Goal: Task Accomplishment & Management: Manage account settings

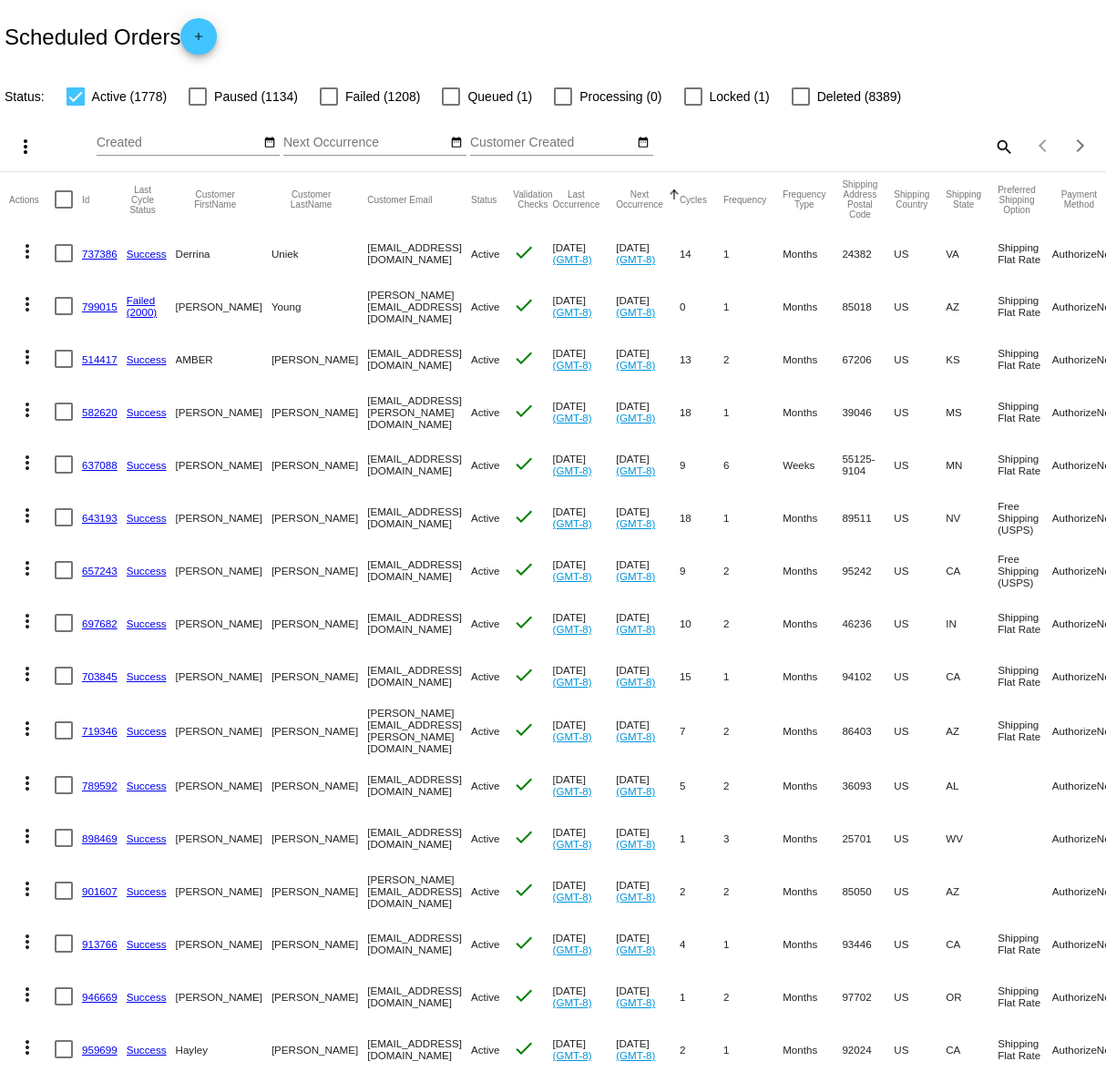
click at [1005, 145] on mat-icon "search" at bounding box center [1003, 146] width 22 height 28
paste input "phoebeguymer@gmail.com"
type input "phoebeguymer@gmail.com"
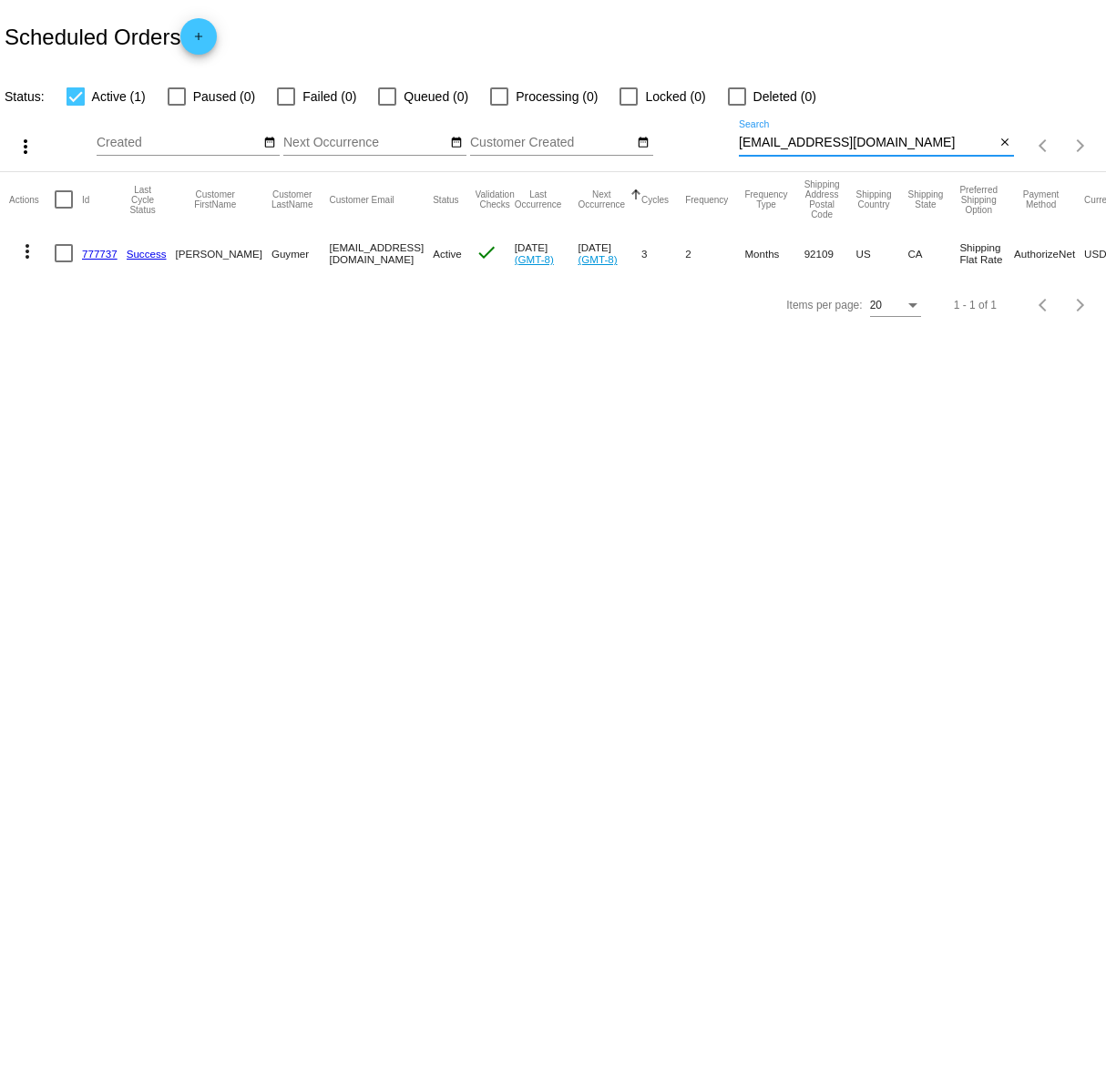
click at [31, 250] on mat-icon "more_vert" at bounding box center [27, 251] width 22 height 22
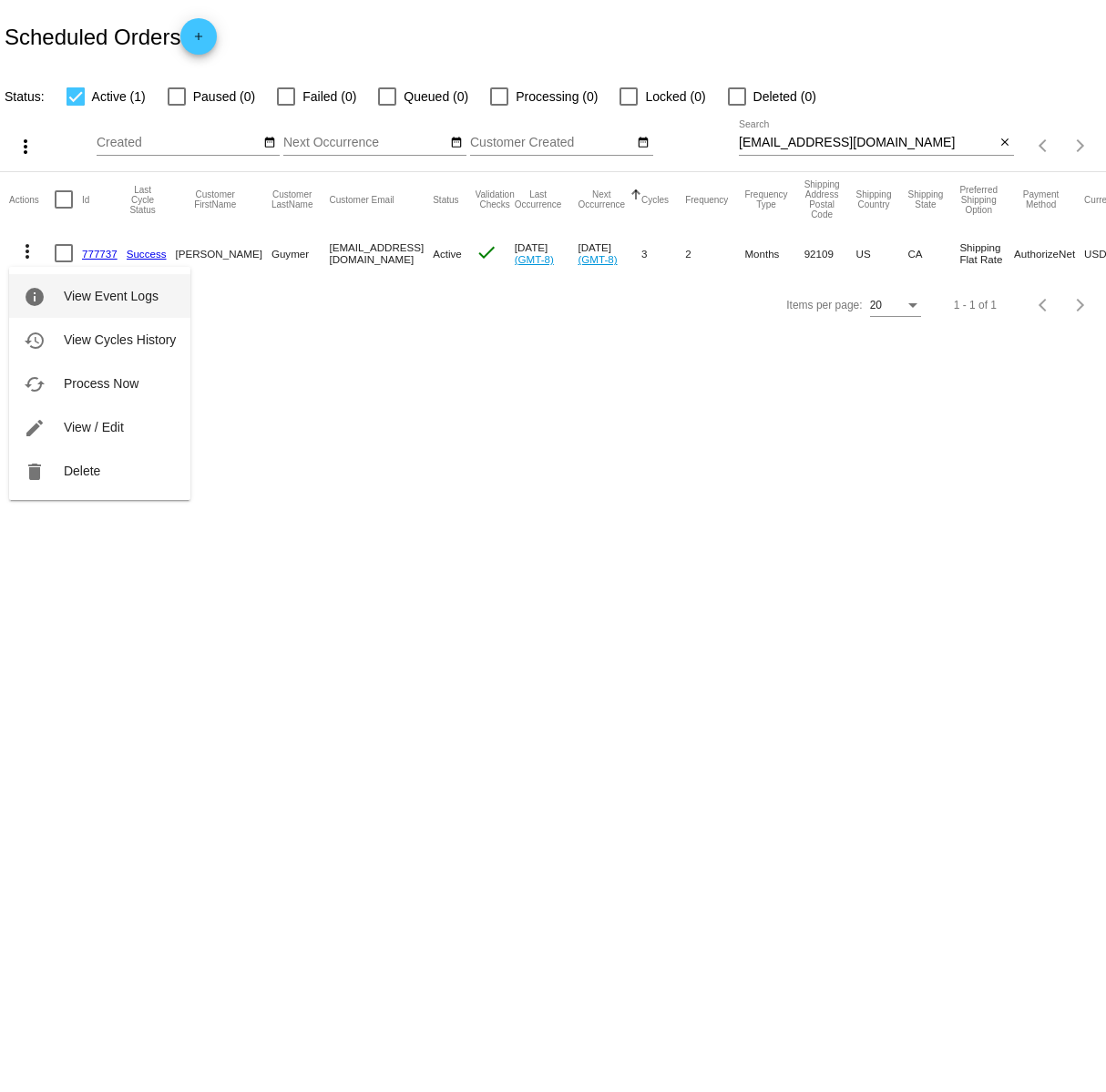
click at [132, 292] on span "View Event Logs" at bounding box center [111, 296] width 95 height 15
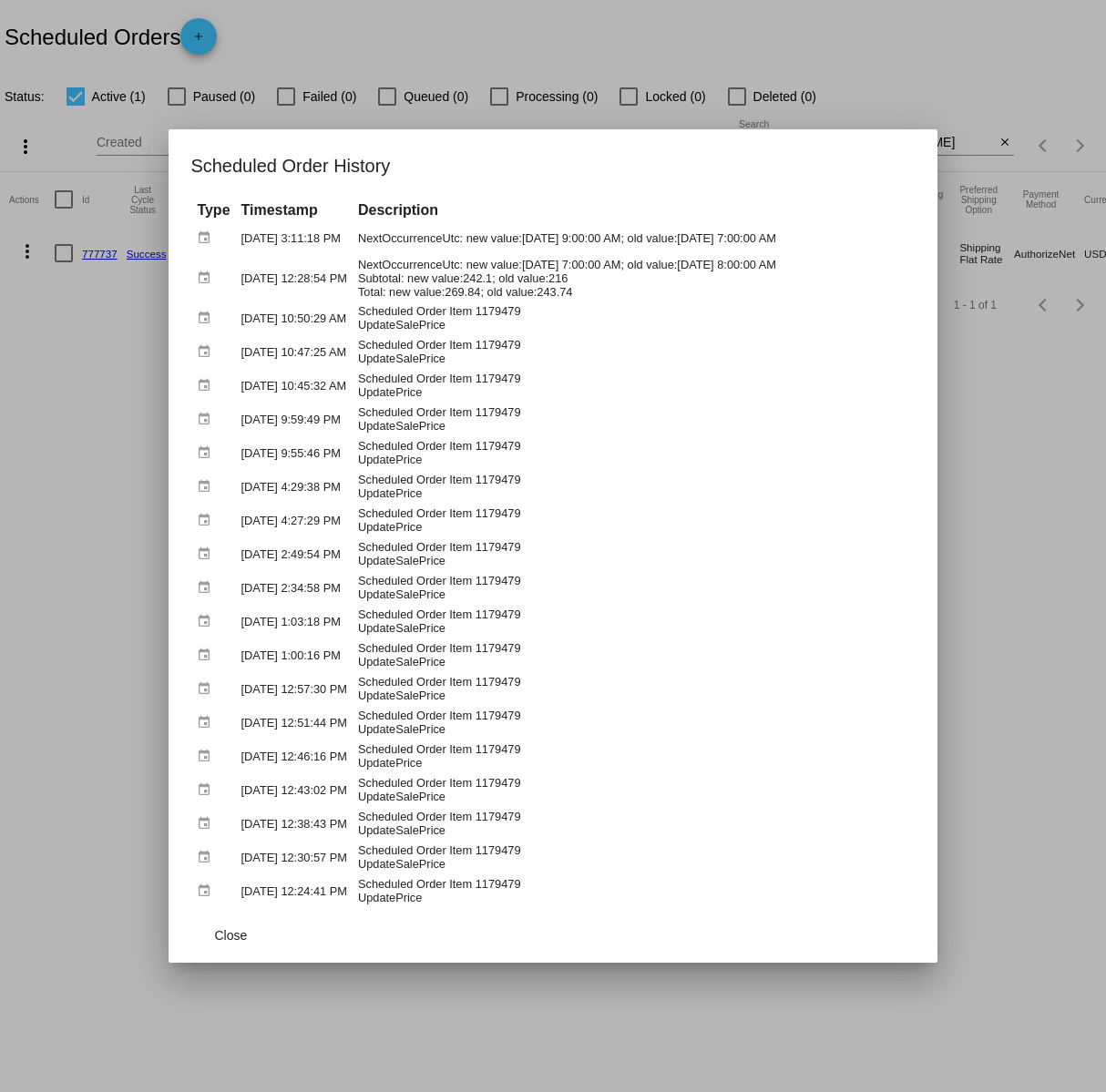
click at [1040, 446] on div at bounding box center [553, 546] width 1106 height 1092
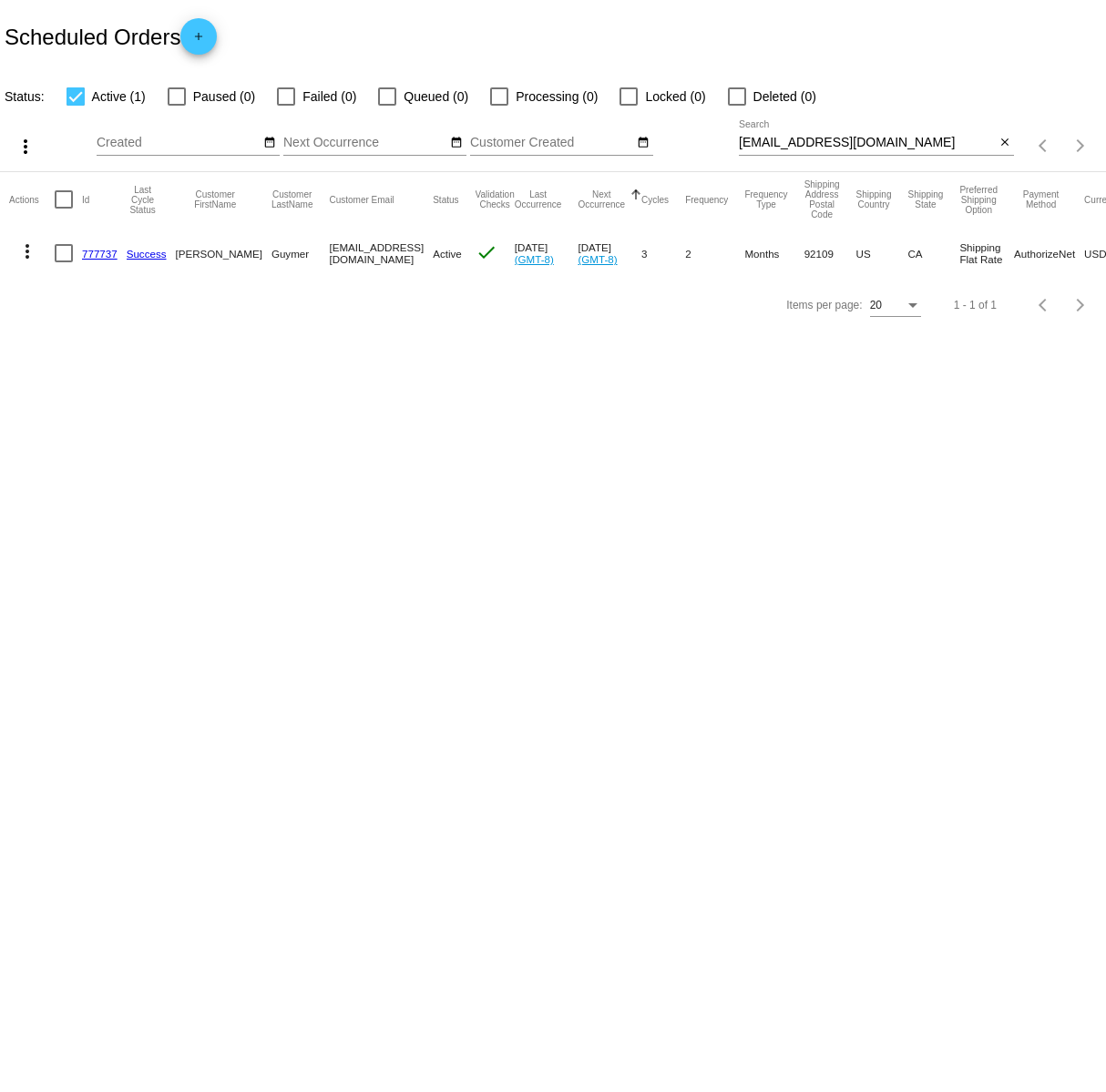
click at [32, 253] on mat-icon "more_vert" at bounding box center [27, 251] width 22 height 22
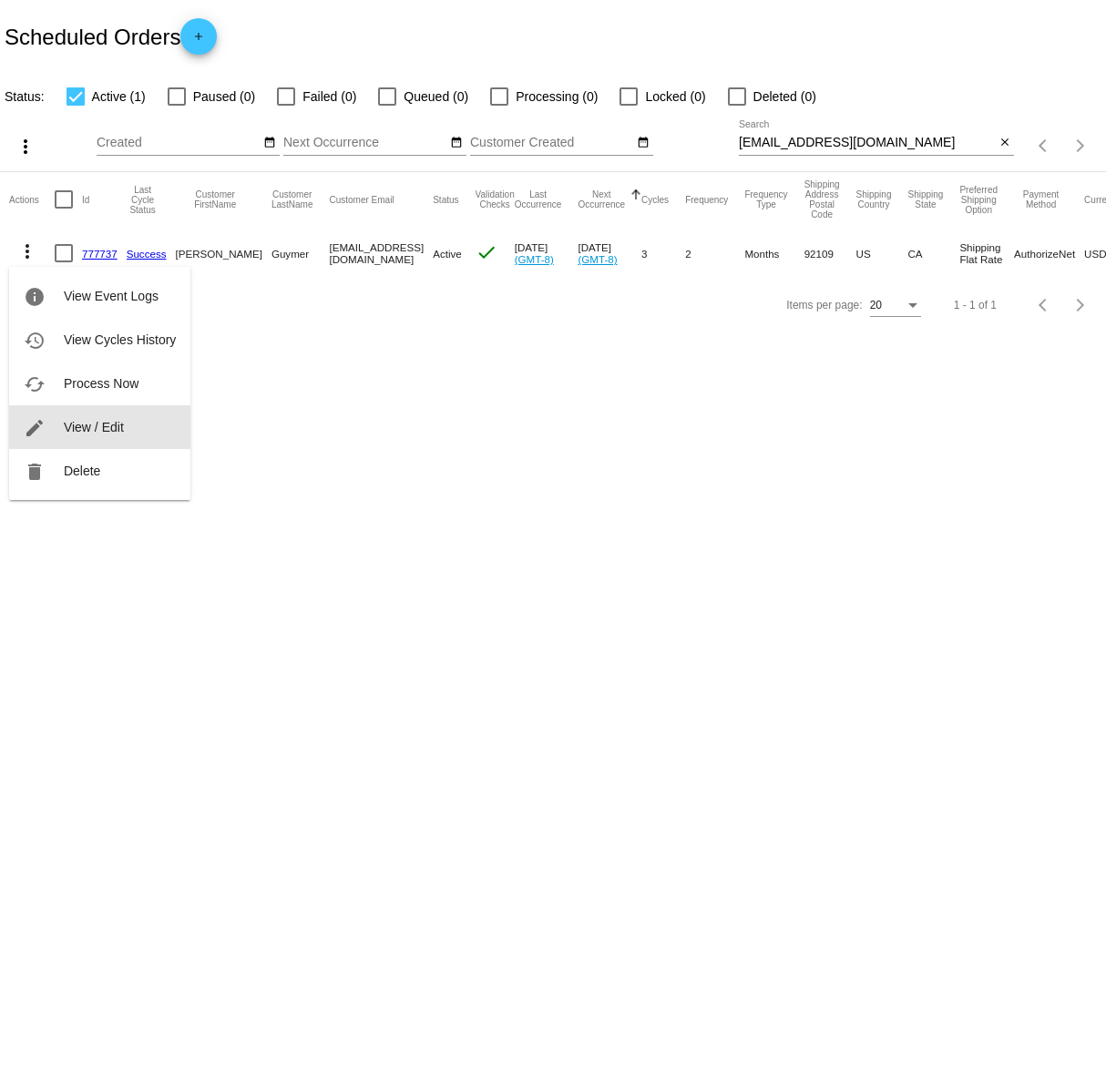
click at [102, 419] on span "View / Edit" at bounding box center [94, 426] width 60 height 15
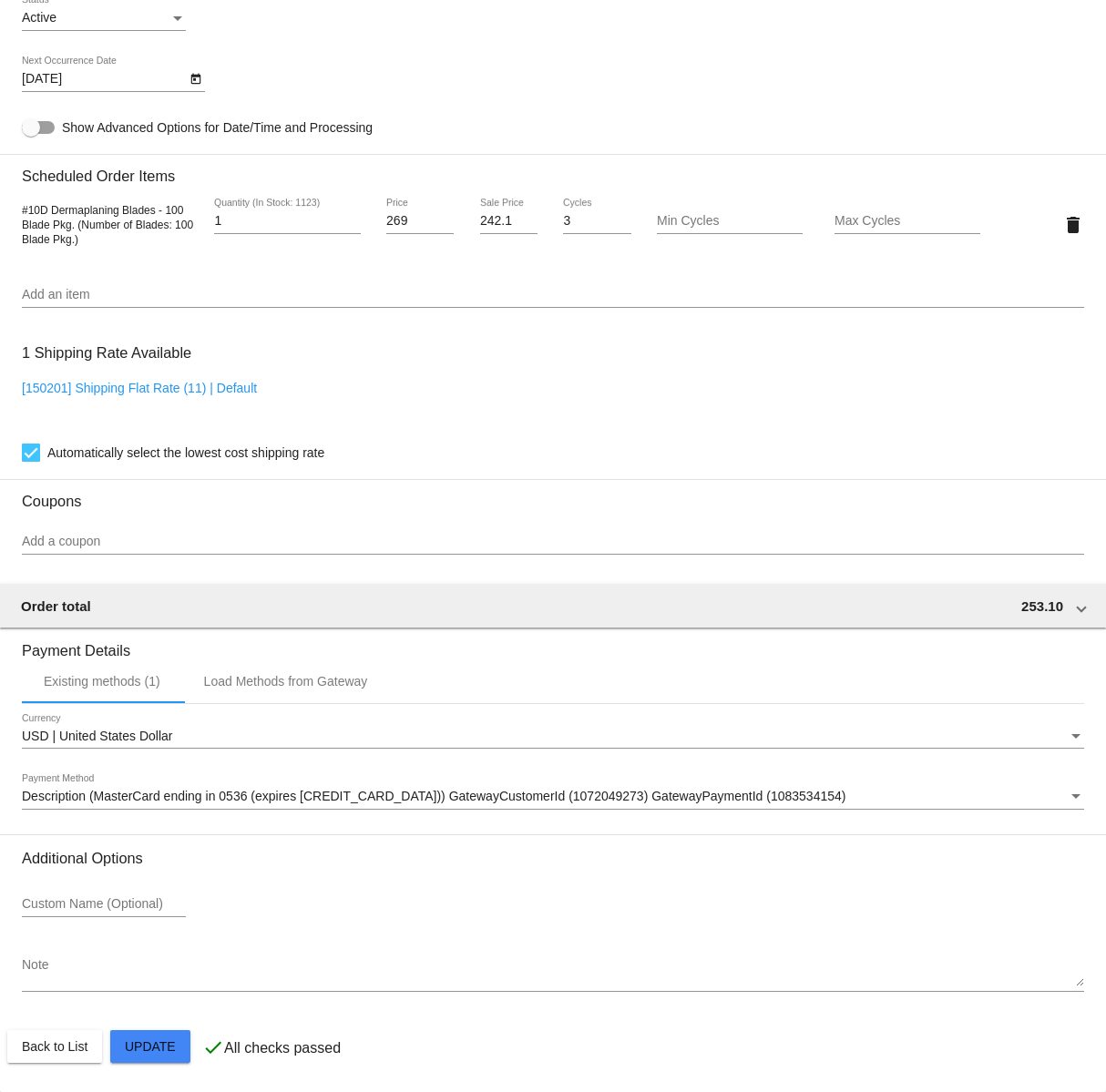
scroll to position [1131, 0]
click at [1072, 797] on div "Payment Method" at bounding box center [1075, 797] width 16 height 15
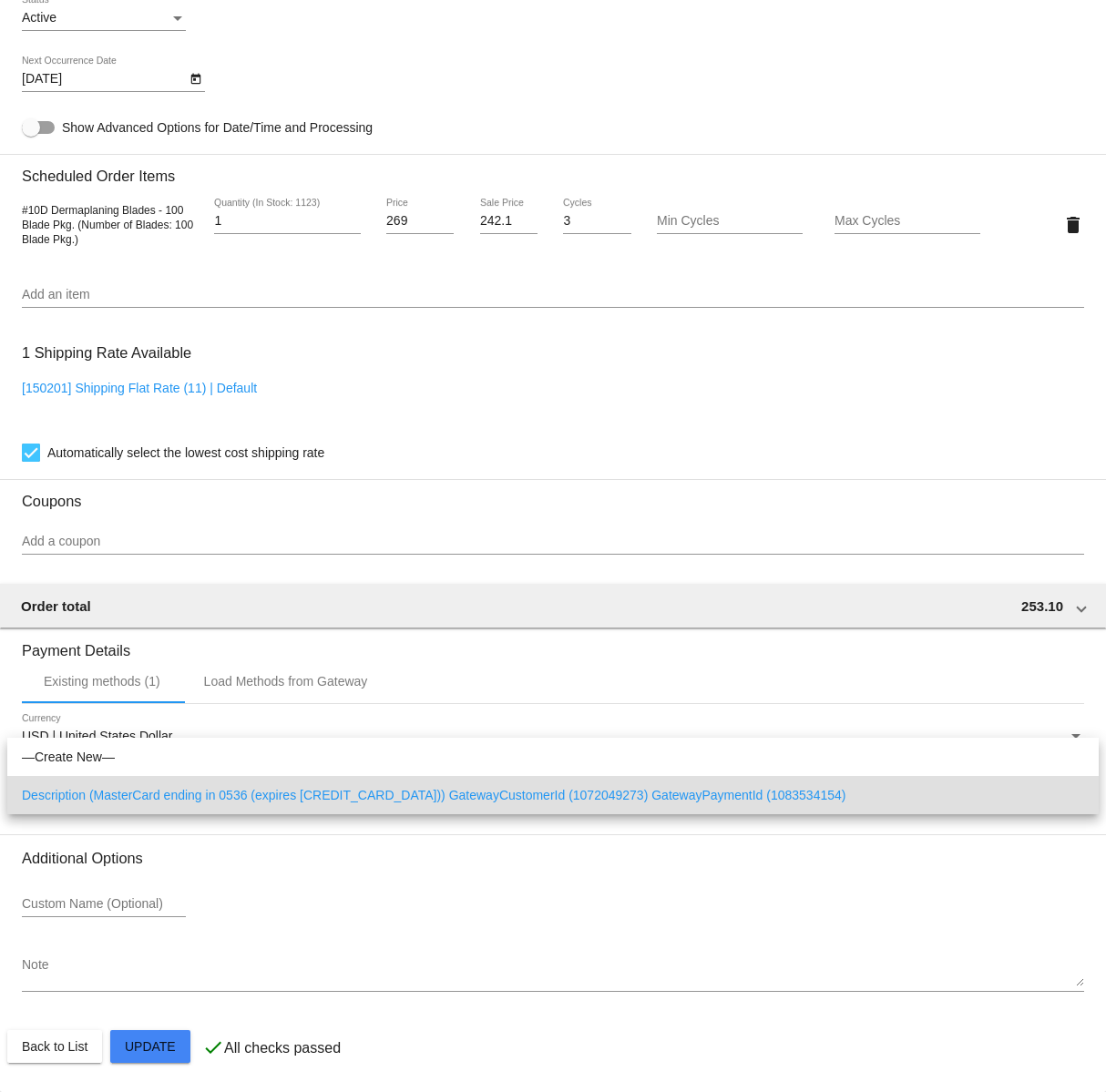
click at [634, 349] on div at bounding box center [553, 546] width 1106 height 1092
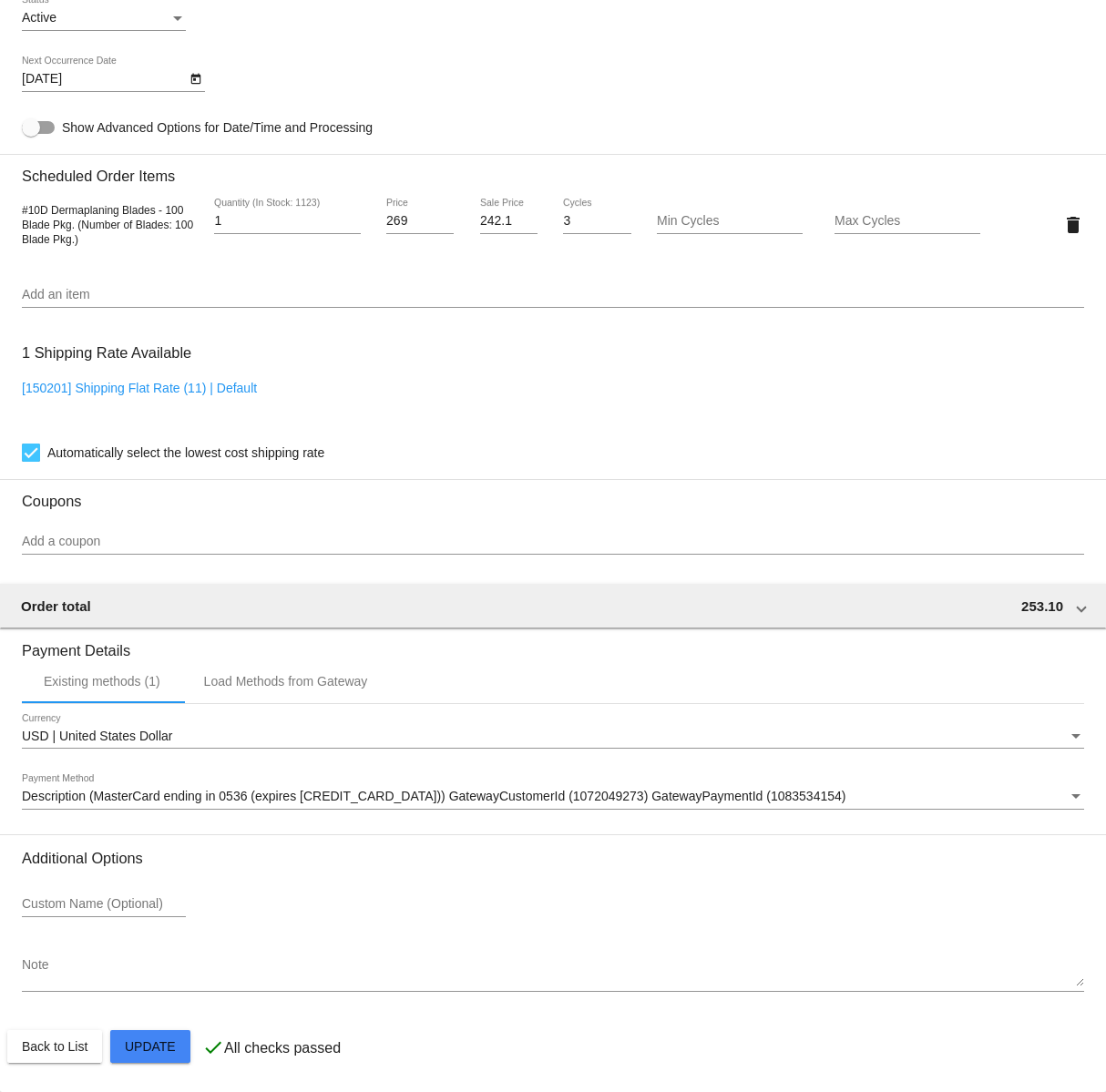
drag, startPoint x: 143, startPoint y: 1057, endPoint x: 181, endPoint y: 1045, distance: 39.8
click at [144, 1057] on mat-card "Customer 5229868: Phoebe Guymer phoebeguymer@gmail.com Customer Shipping Enter …" at bounding box center [553, 181] width 1106 height 1821
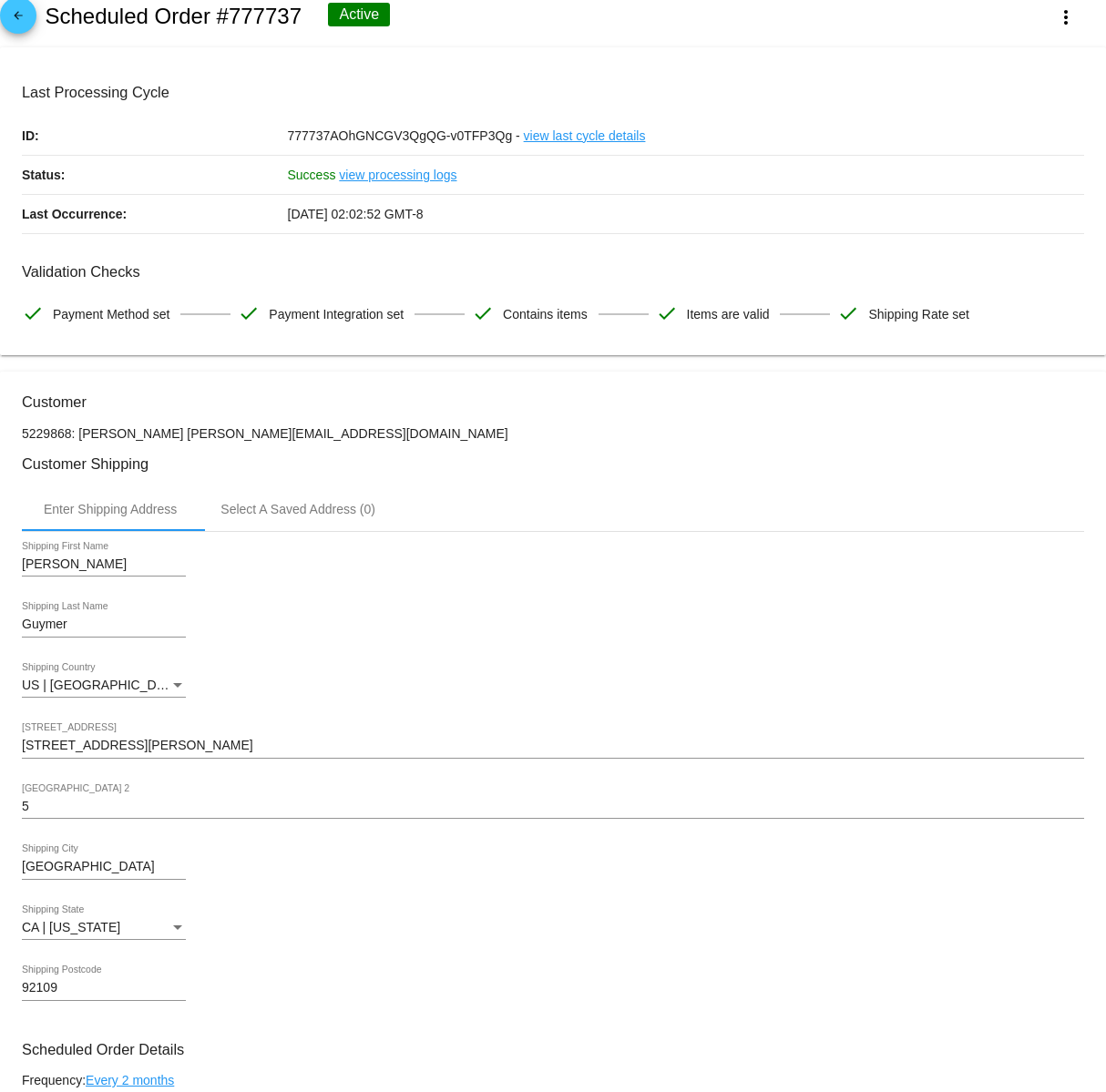
scroll to position [0, 0]
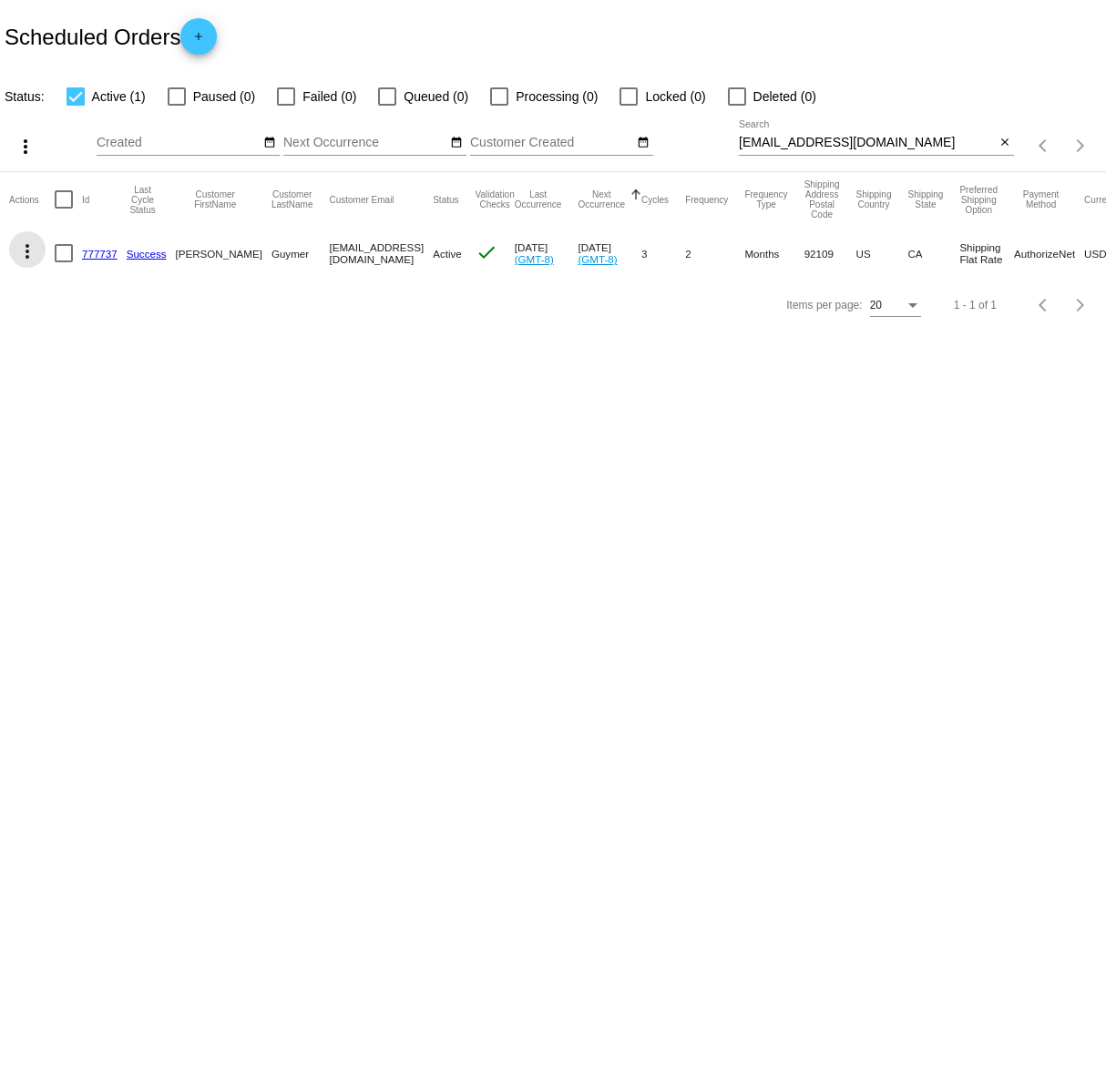
click at [26, 250] on mat-icon "more_vert" at bounding box center [27, 251] width 22 height 22
click at [133, 387] on span "Process Now" at bounding box center [101, 384] width 75 height 15
